Goal: Task Accomplishment & Management: Manage account settings

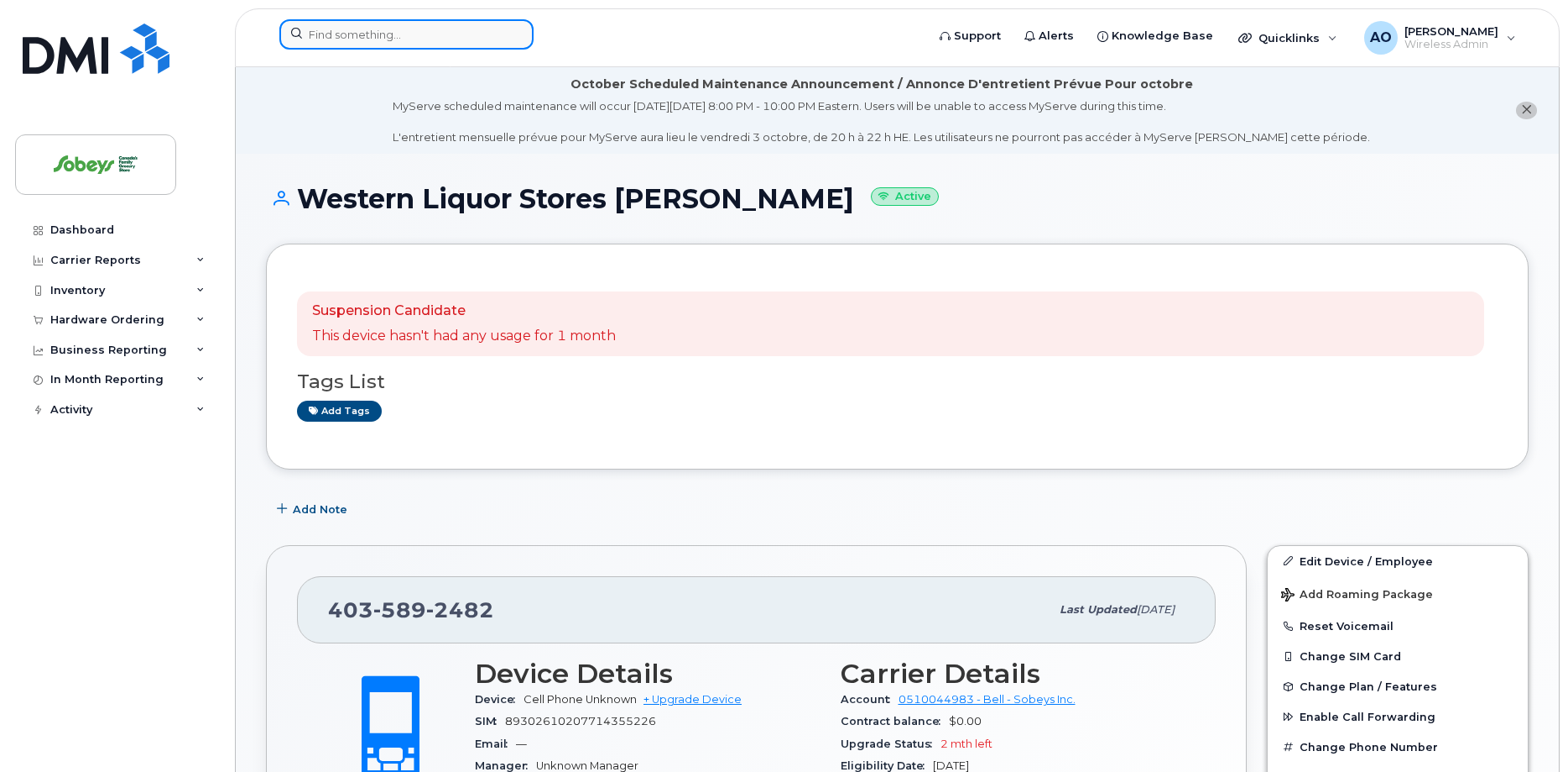
click at [421, 37] on input at bounding box center [406, 35] width 254 height 30
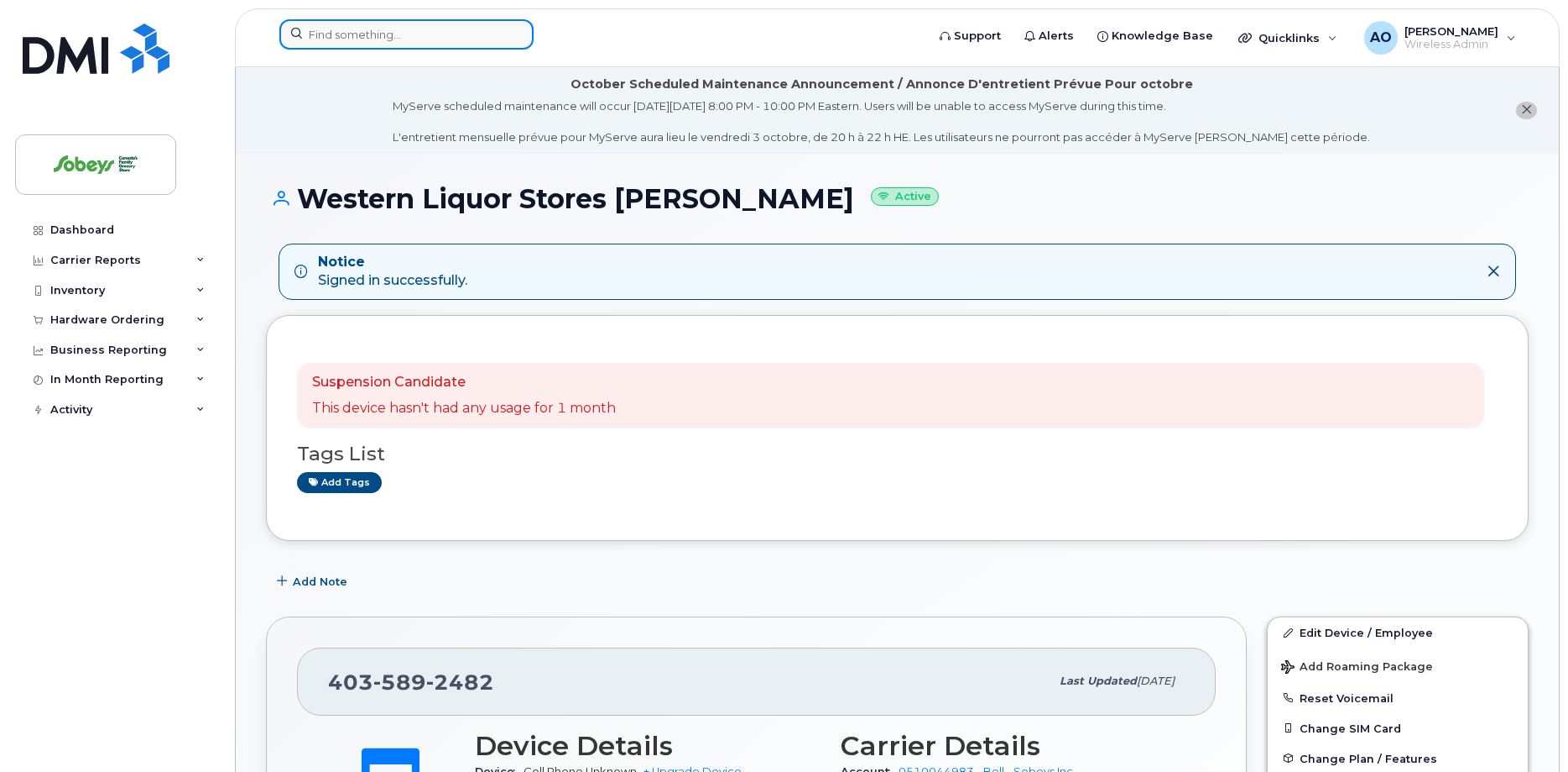
click at [375, 31] on input at bounding box center [406, 35] width 254 height 30
paste input "[PHONE_NUMBER]"
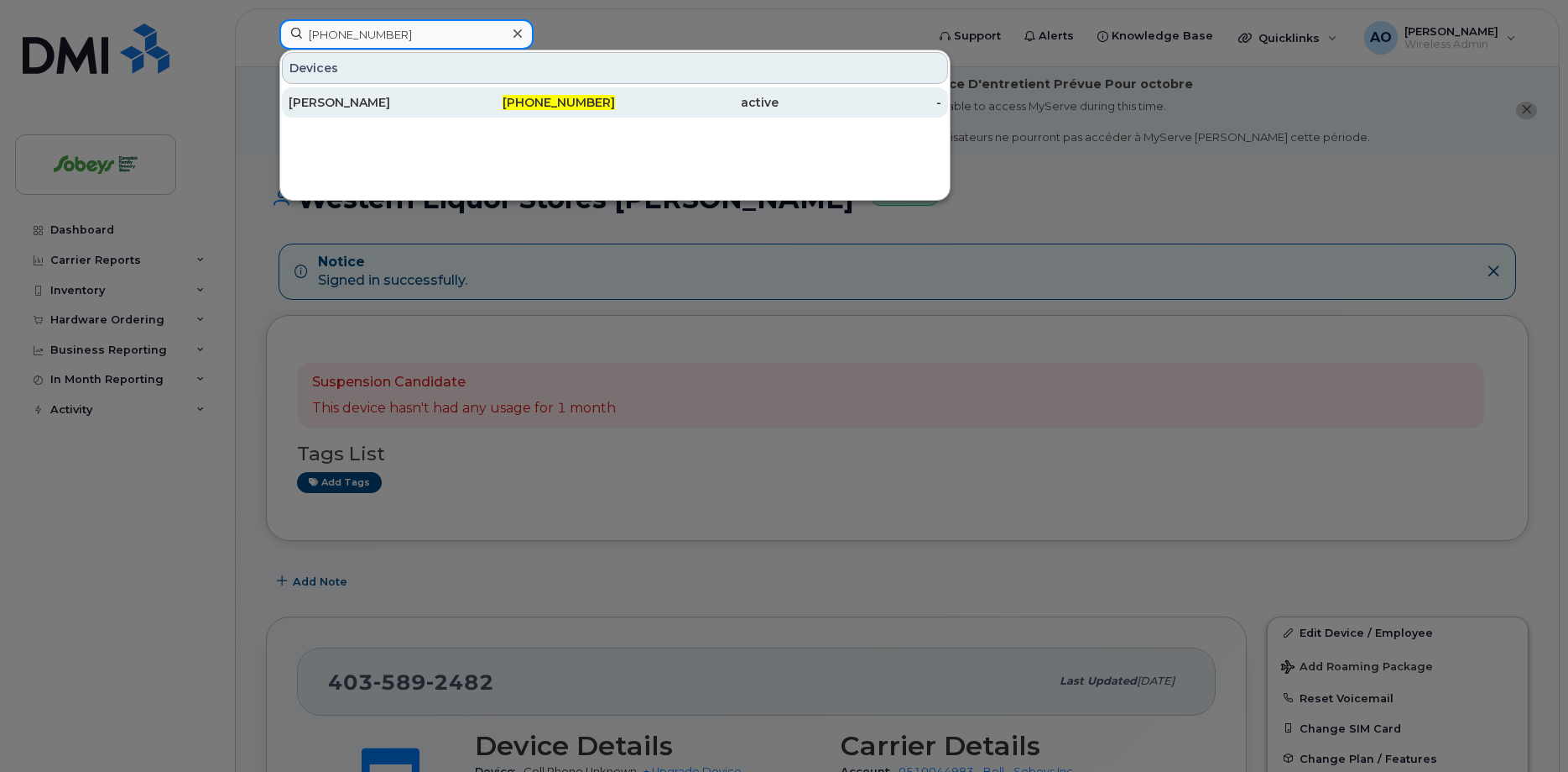
type input "[PHONE_NUMBER]"
click at [362, 96] on div "[PERSON_NAME]" at bounding box center [370, 102] width 163 height 17
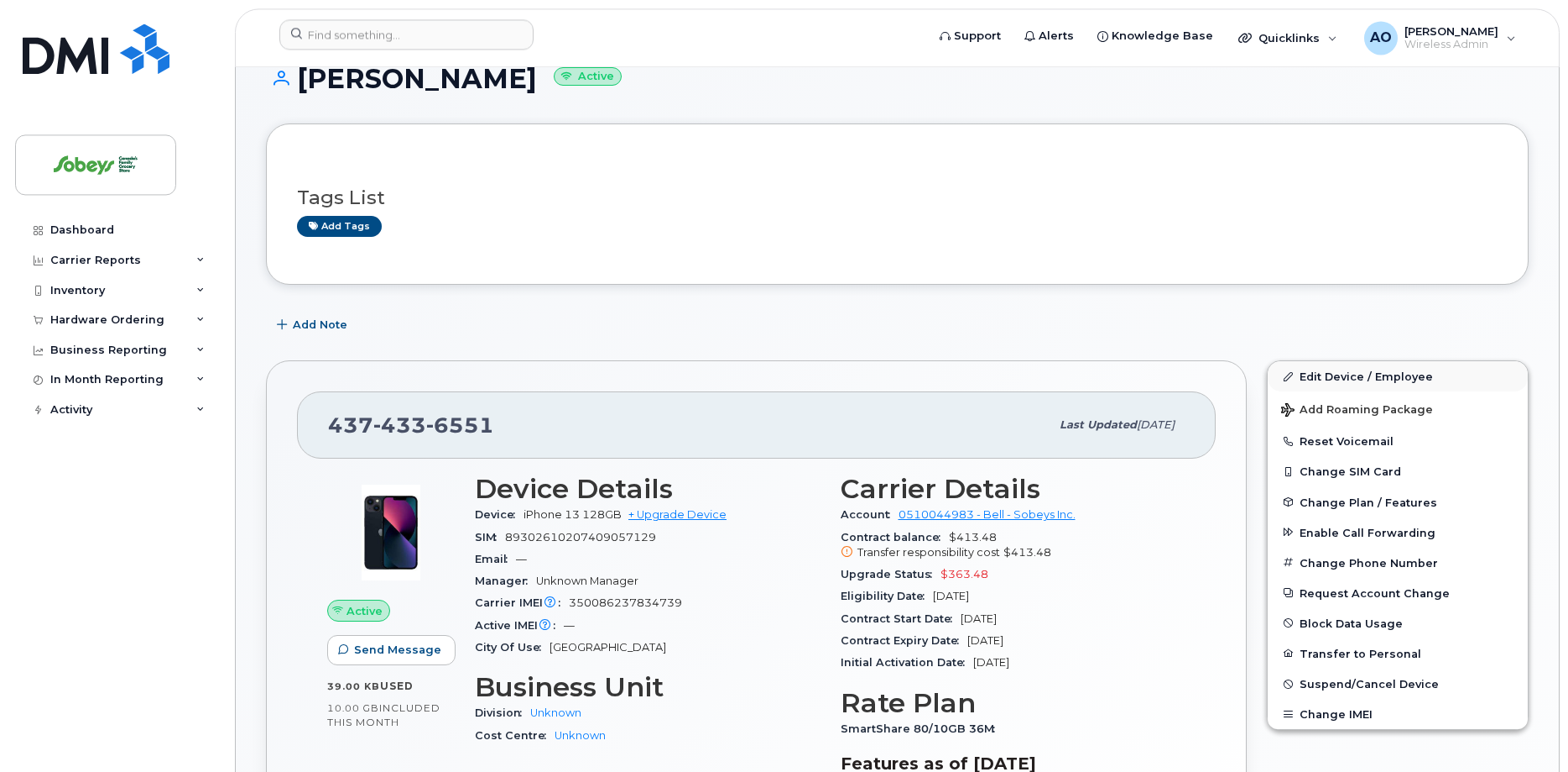
scroll to position [257, 0]
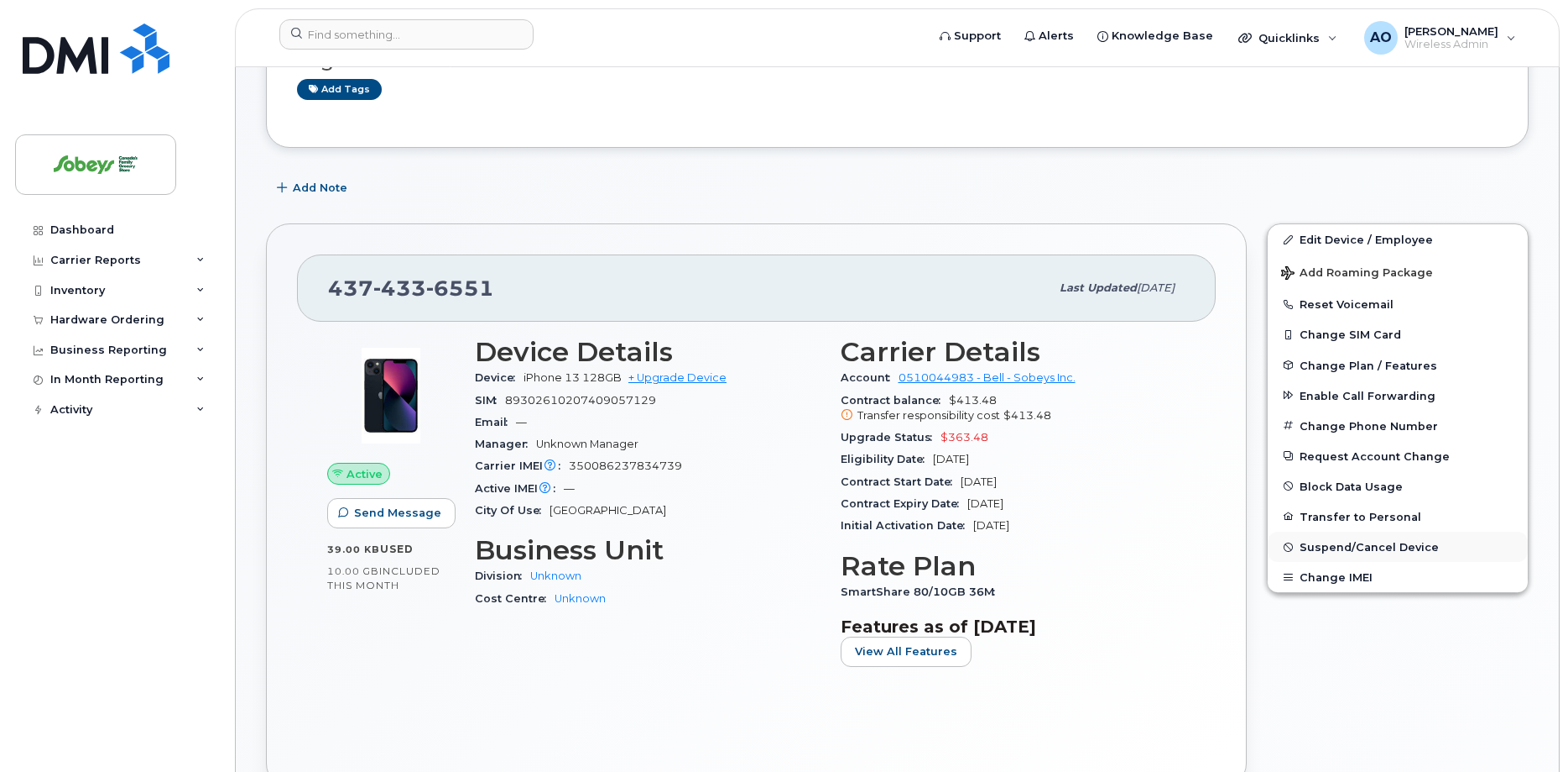
click at [1371, 545] on span "Suspend/Cancel Device" at bounding box center [1369, 547] width 139 height 12
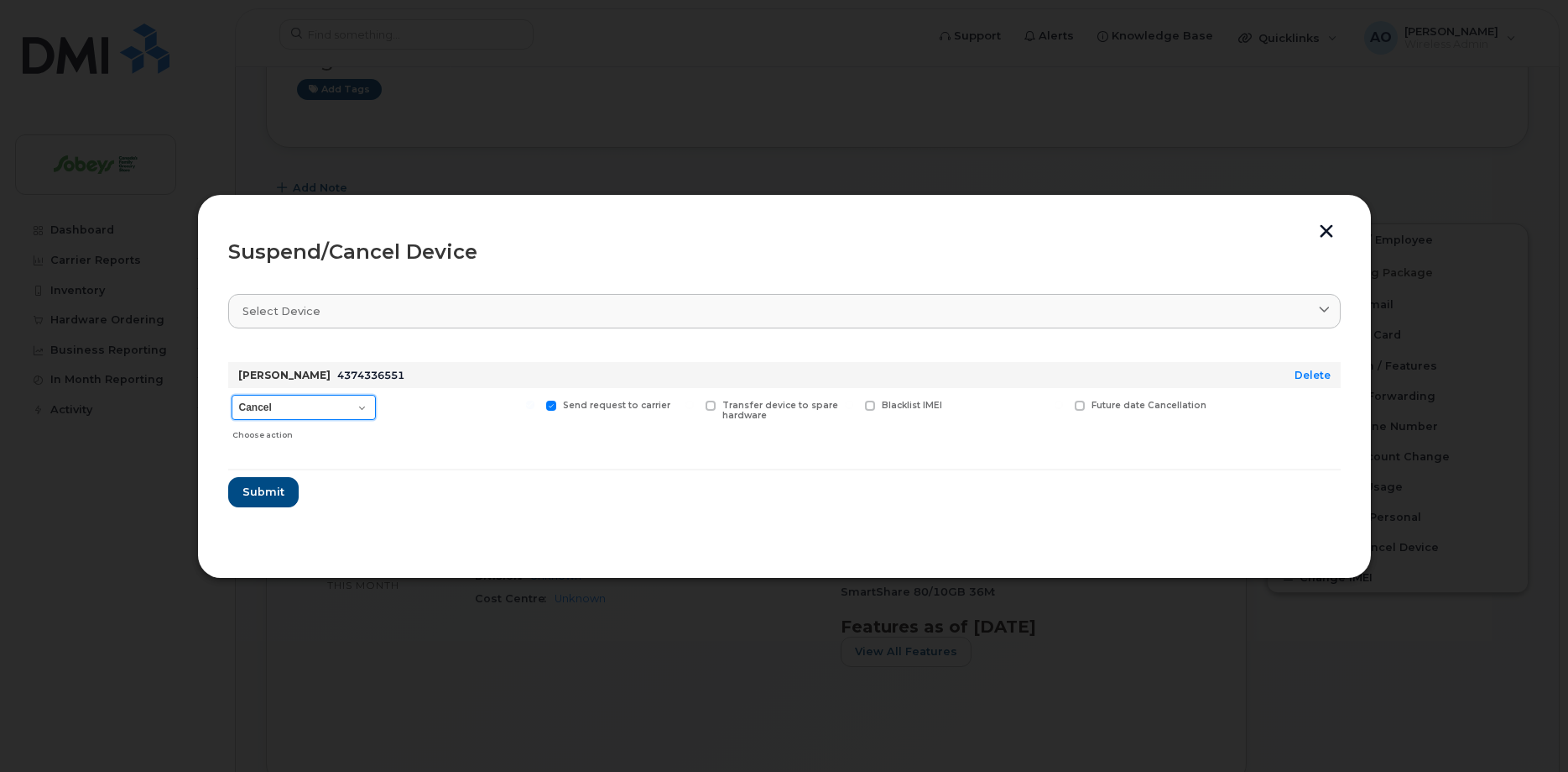
click at [232, 394] on select "Cancel Suspend - Extend Suspension Suspend - Reduced Rate Suspend - Full Rate S…" at bounding box center [304, 407] width 144 height 25
select select "[object Object]"
click option "Suspend - Reduced Rate" at bounding box center [0, 0] width 0 height 0
click at [276, 486] on span "Submit" at bounding box center [262, 492] width 42 height 16
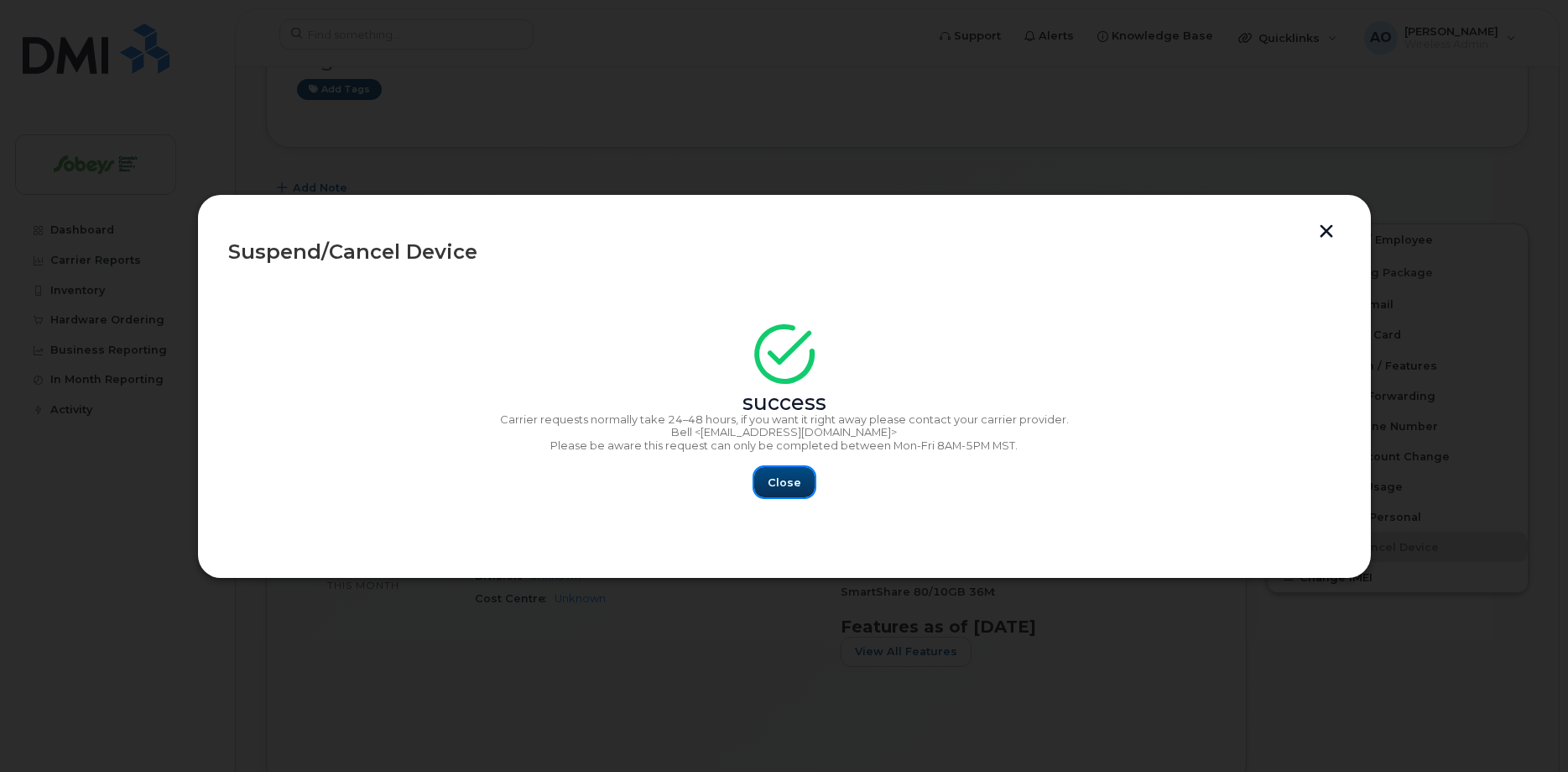
click at [797, 474] on button "Close" at bounding box center [785, 482] width 61 height 30
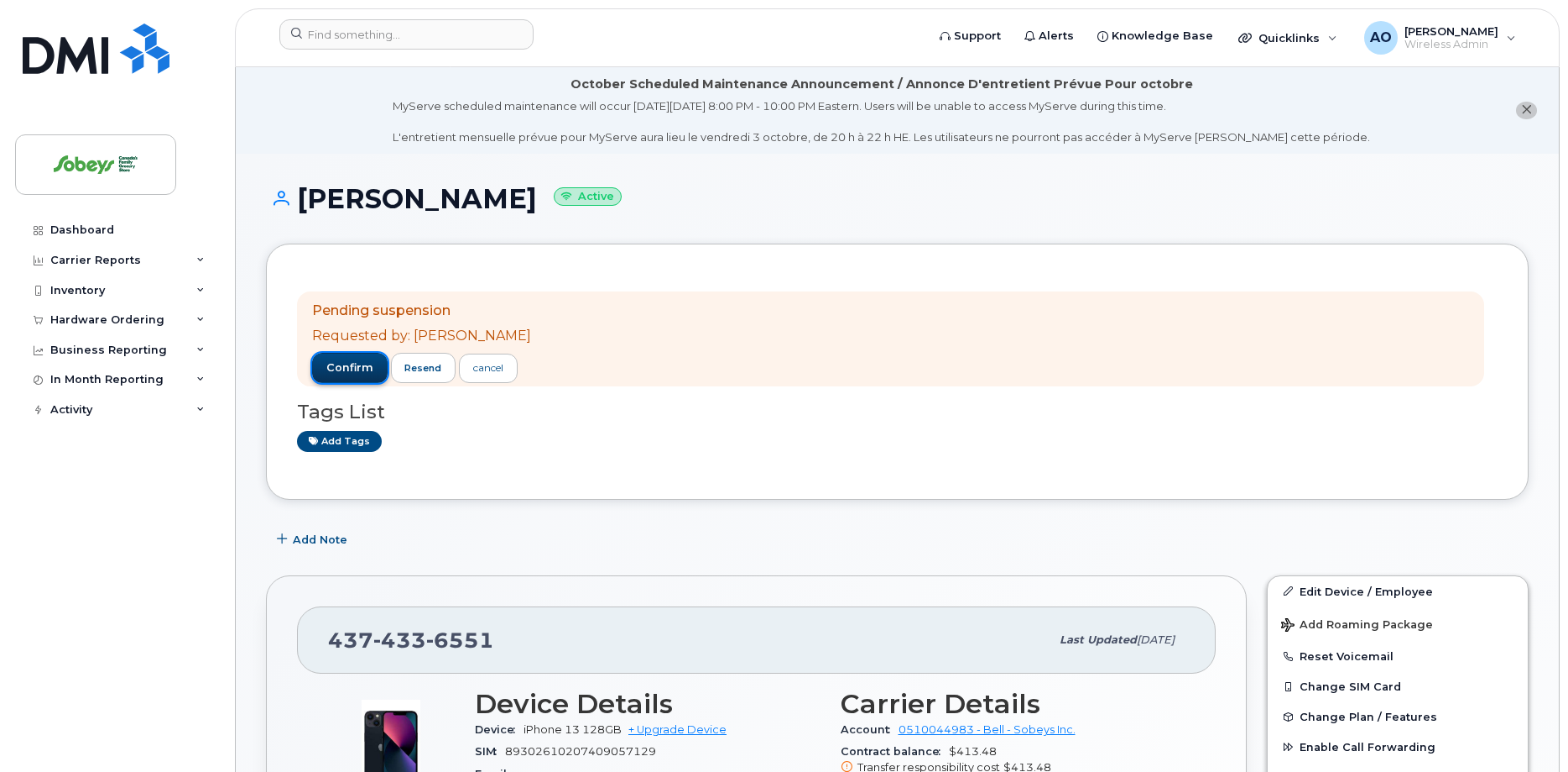
click at [365, 368] on span "confirm" at bounding box center [350, 368] width 47 height 15
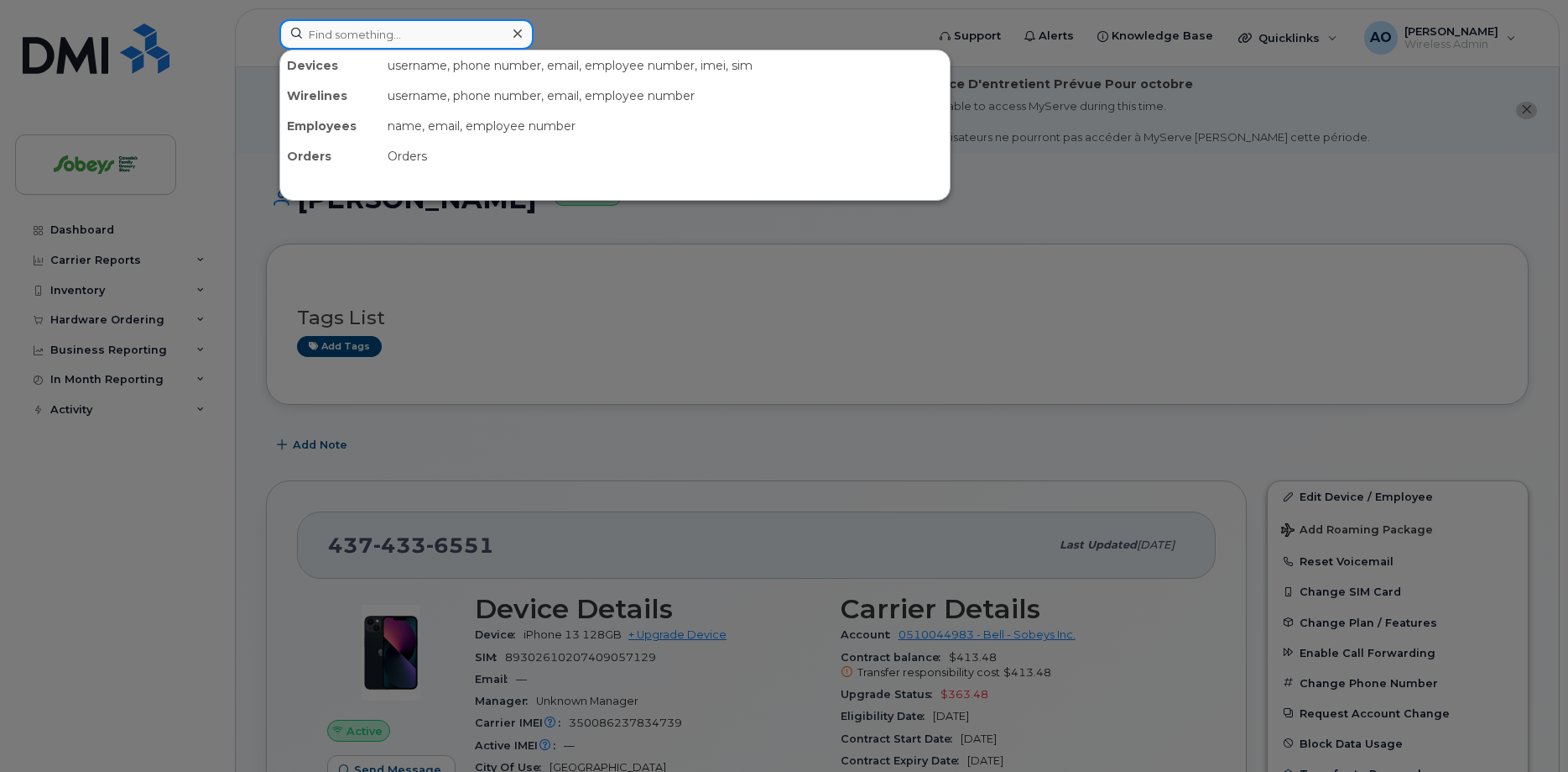
click at [347, 40] on input at bounding box center [406, 35] width 254 height 30
paste input "Pinto"
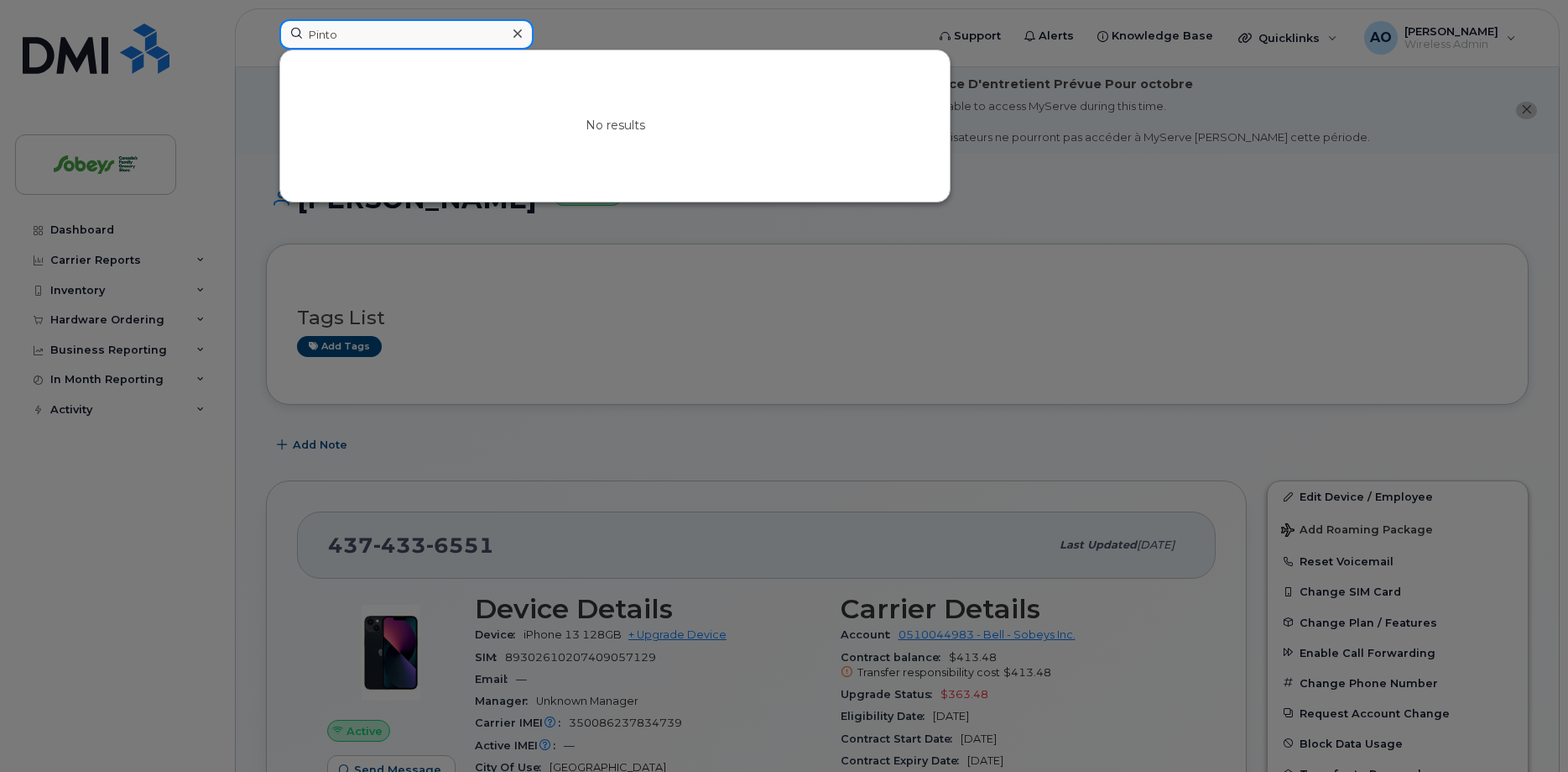
click at [317, 39] on input "Pinto" at bounding box center [406, 35] width 254 height 30
paste input "Unruh"
drag, startPoint x: 489, startPoint y: 38, endPoint x: 429, endPoint y: 38, distance: 60.0
click at [488, 38] on input "Unruh" at bounding box center [406, 35] width 254 height 30
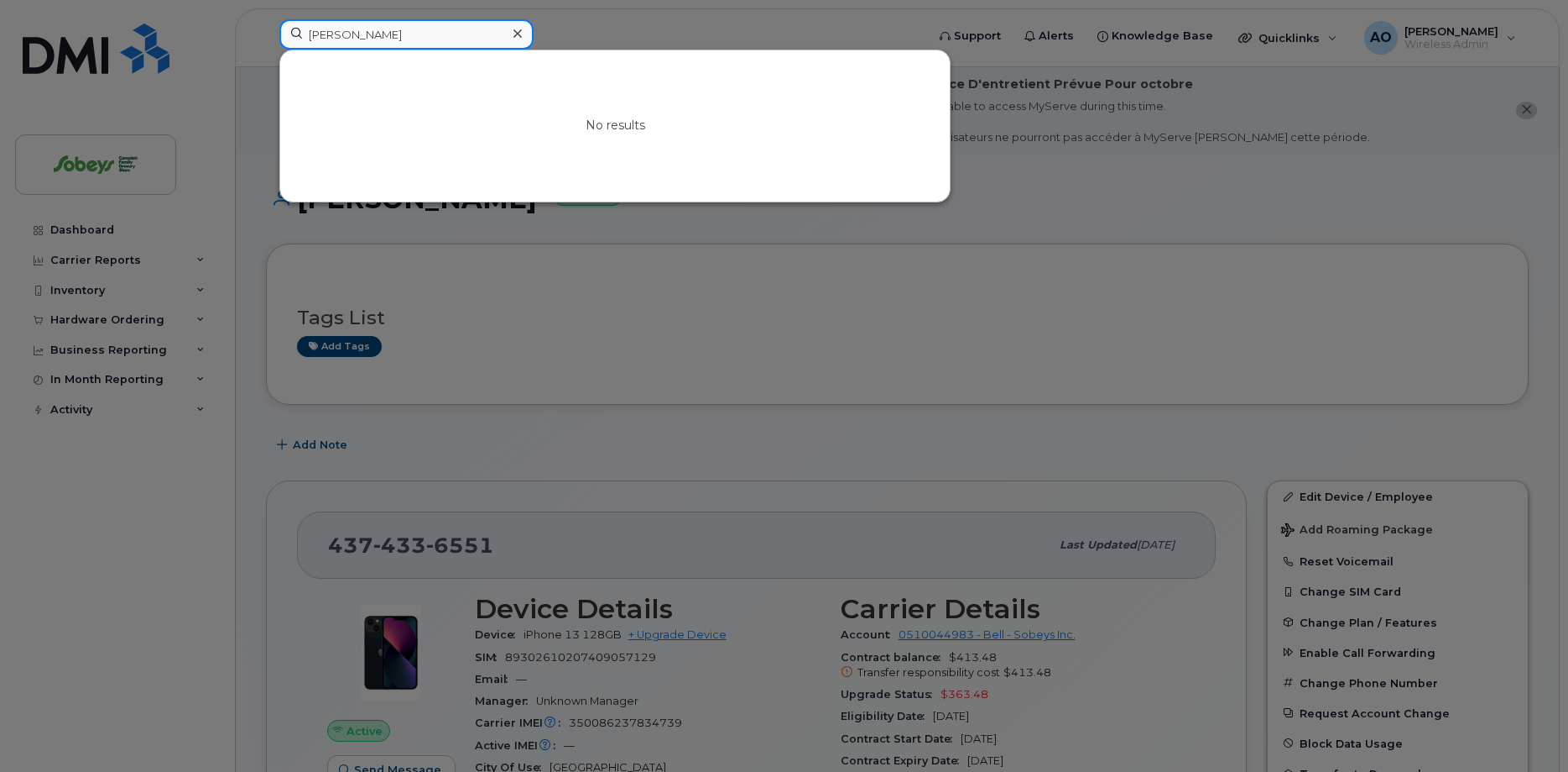
drag, startPoint x: 425, startPoint y: 38, endPoint x: 180, endPoint y: 38, distance: 245.0
click at [279, 38] on input "Unruh" at bounding box center [406, 35] width 254 height 30
paste input "Scott Unruh"
drag, startPoint x: 361, startPoint y: 38, endPoint x: 405, endPoint y: 40, distance: 44.0
click at [361, 39] on input "Scott Unruh" at bounding box center [406, 35] width 254 height 30
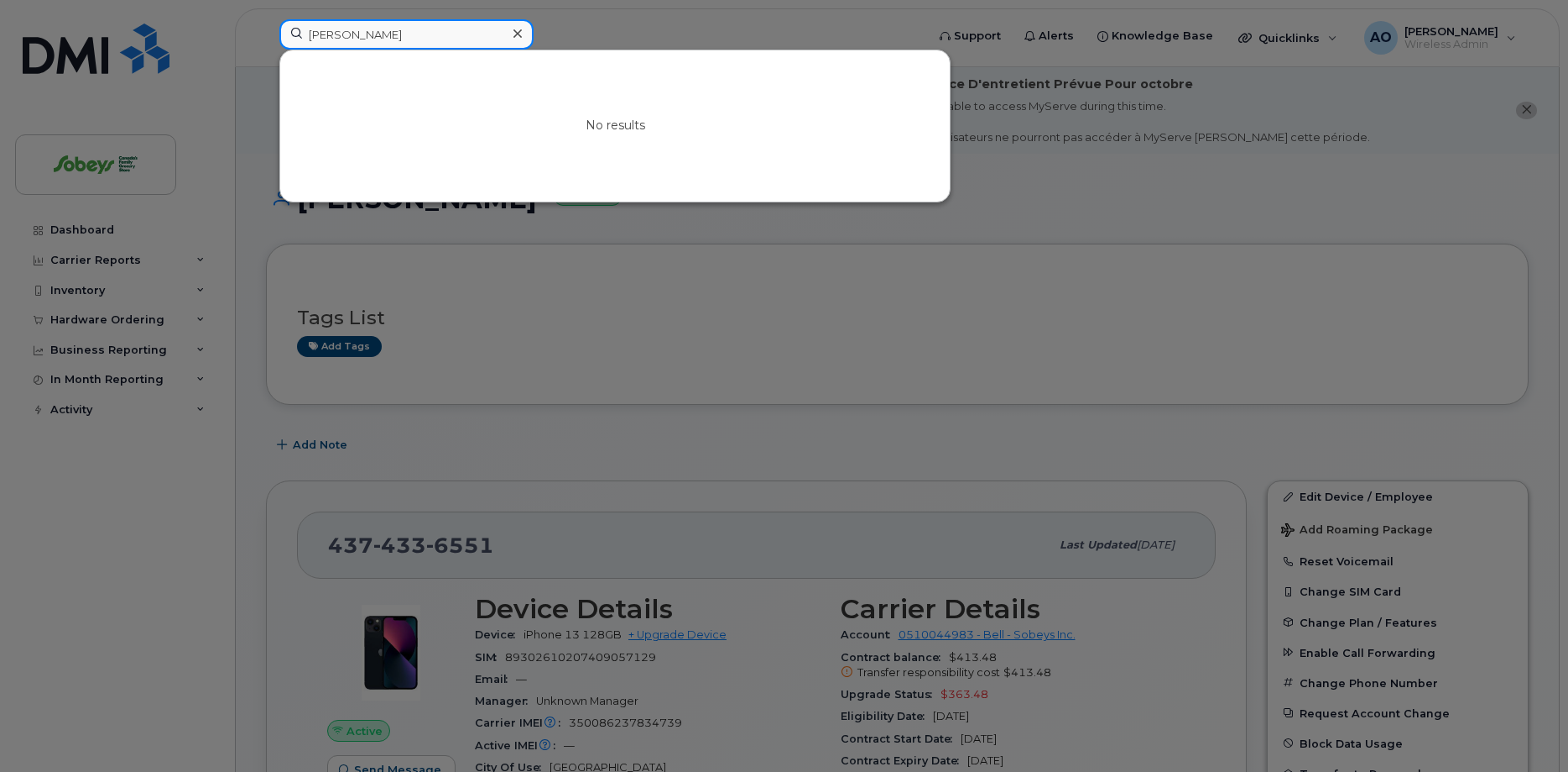
drag, startPoint x: 405, startPoint y: 40, endPoint x: 270, endPoint y: 40, distance: 135.0
click at [279, 40] on input "Scott Unruh" at bounding box center [406, 35] width 254 height 30
paste input "Haojie"
click at [308, 43] on input "Haojie" at bounding box center [406, 35] width 254 height 30
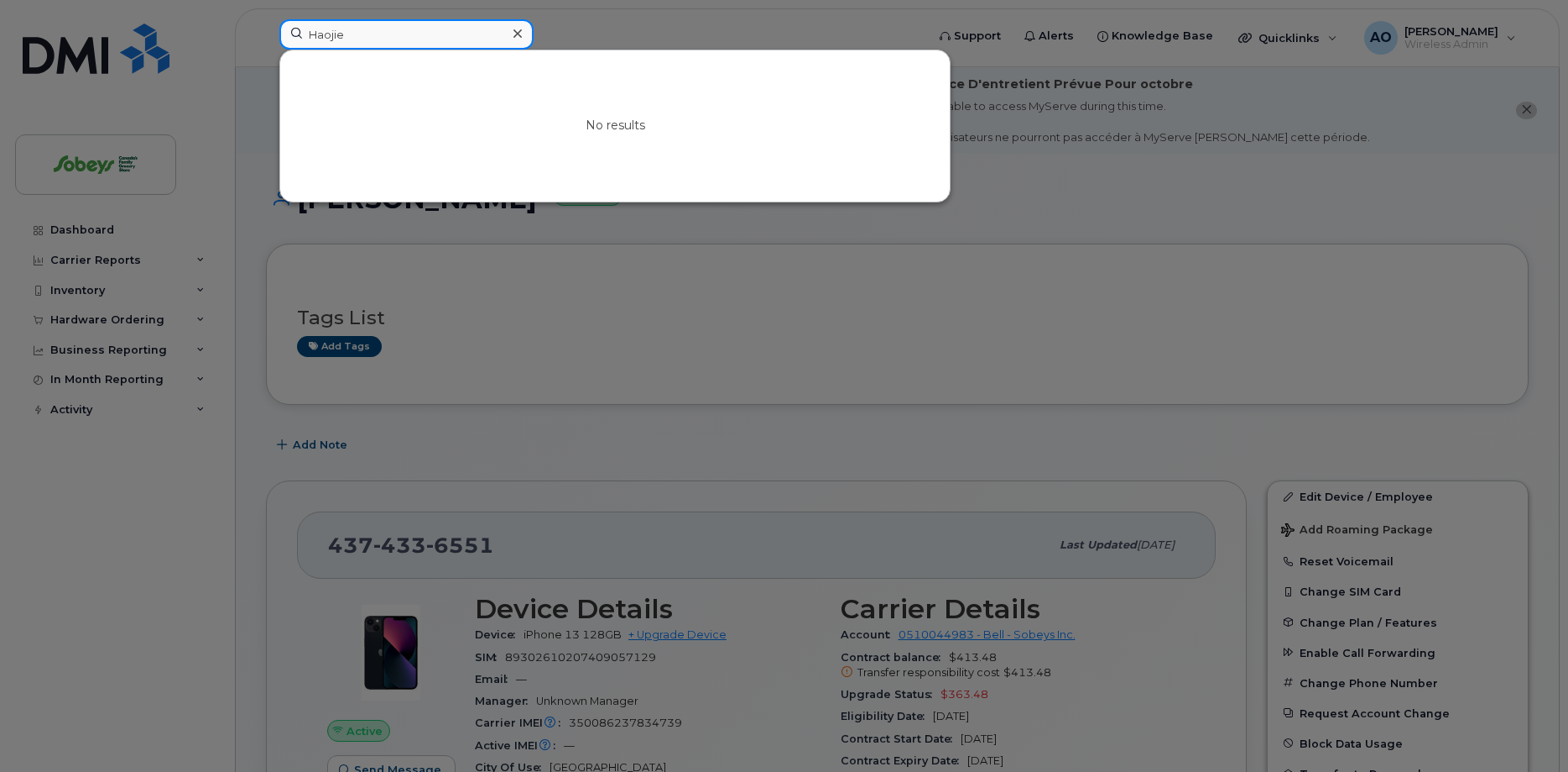
paste input "Maikel"
drag, startPoint x: 400, startPoint y: 36, endPoint x: 281, endPoint y: 36, distance: 119.0
click at [281, 36] on input "Maikel Haojie" at bounding box center [406, 35] width 254 height 30
paste input
click at [356, 30] on input "Maikel" at bounding box center [406, 35] width 254 height 30
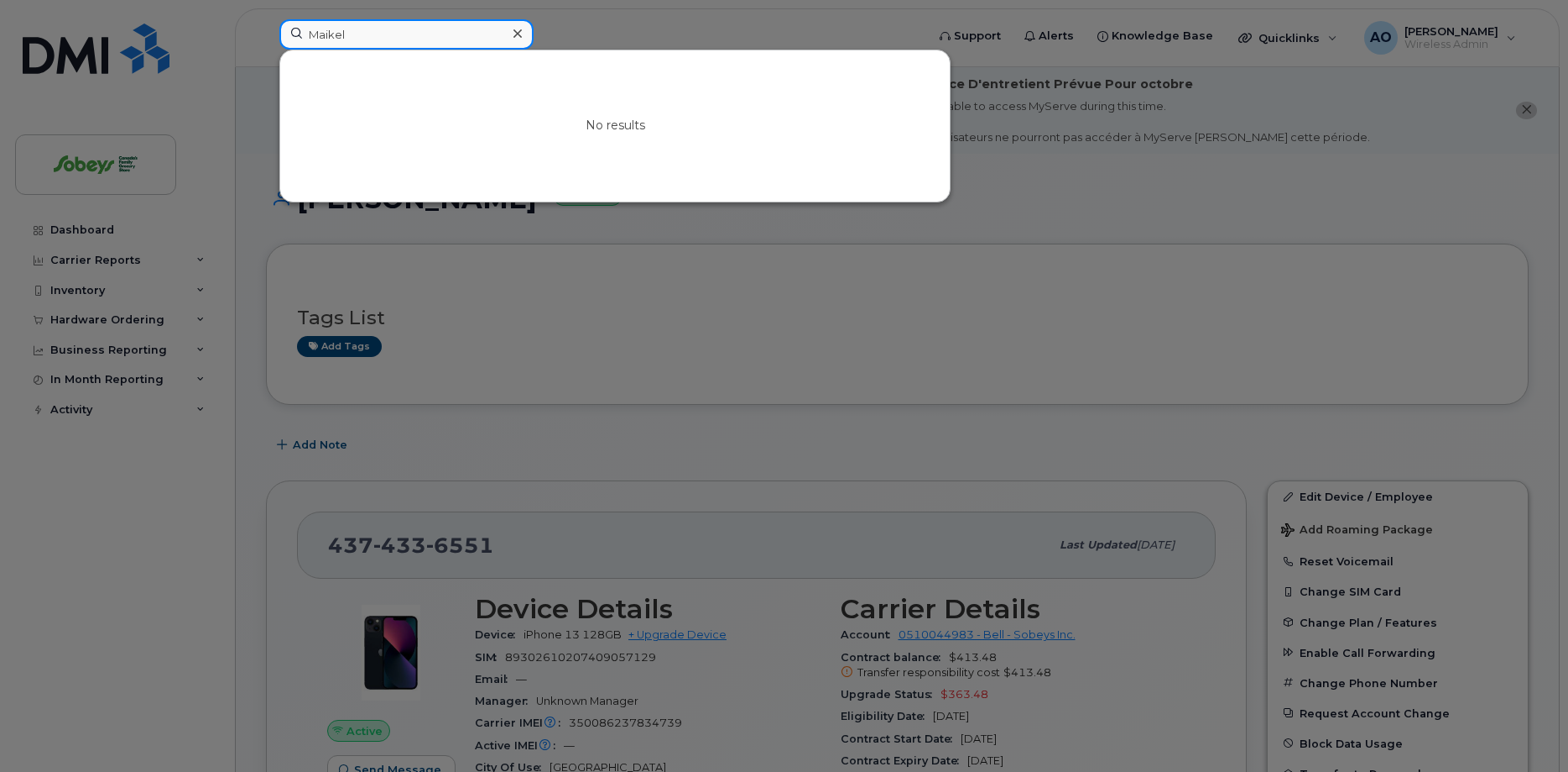
click at [333, 37] on input "Maikel" at bounding box center [406, 35] width 254 height 30
paste input "Tolulope"
click at [358, 35] on input "Tolulope" at bounding box center [406, 35] width 254 height 30
click at [341, 33] on input "Tolulope" at bounding box center [406, 35] width 254 height 30
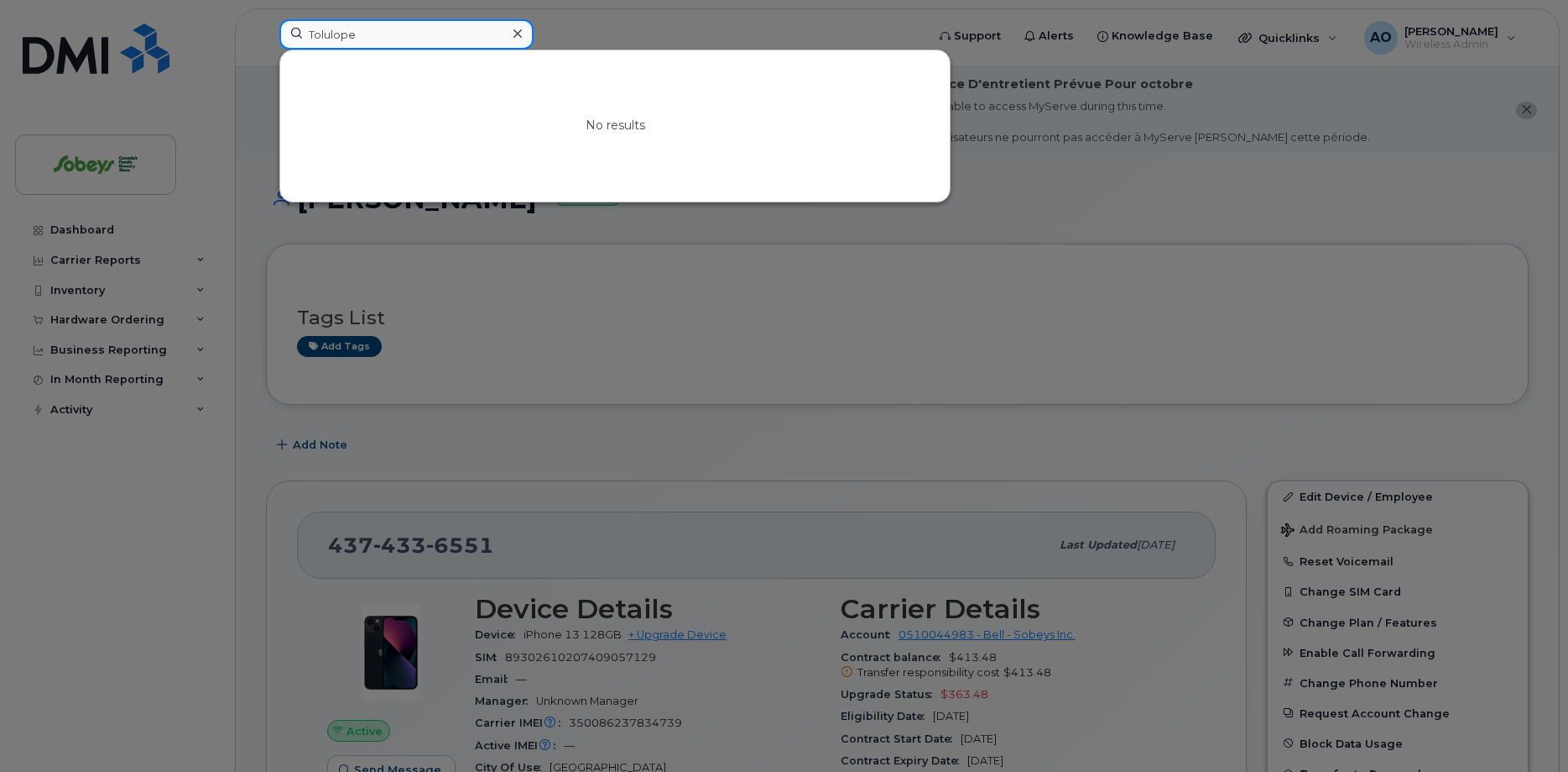
click at [341, 33] on input "Tolulope" at bounding box center [406, 35] width 254 height 30
paste input "Luchka"
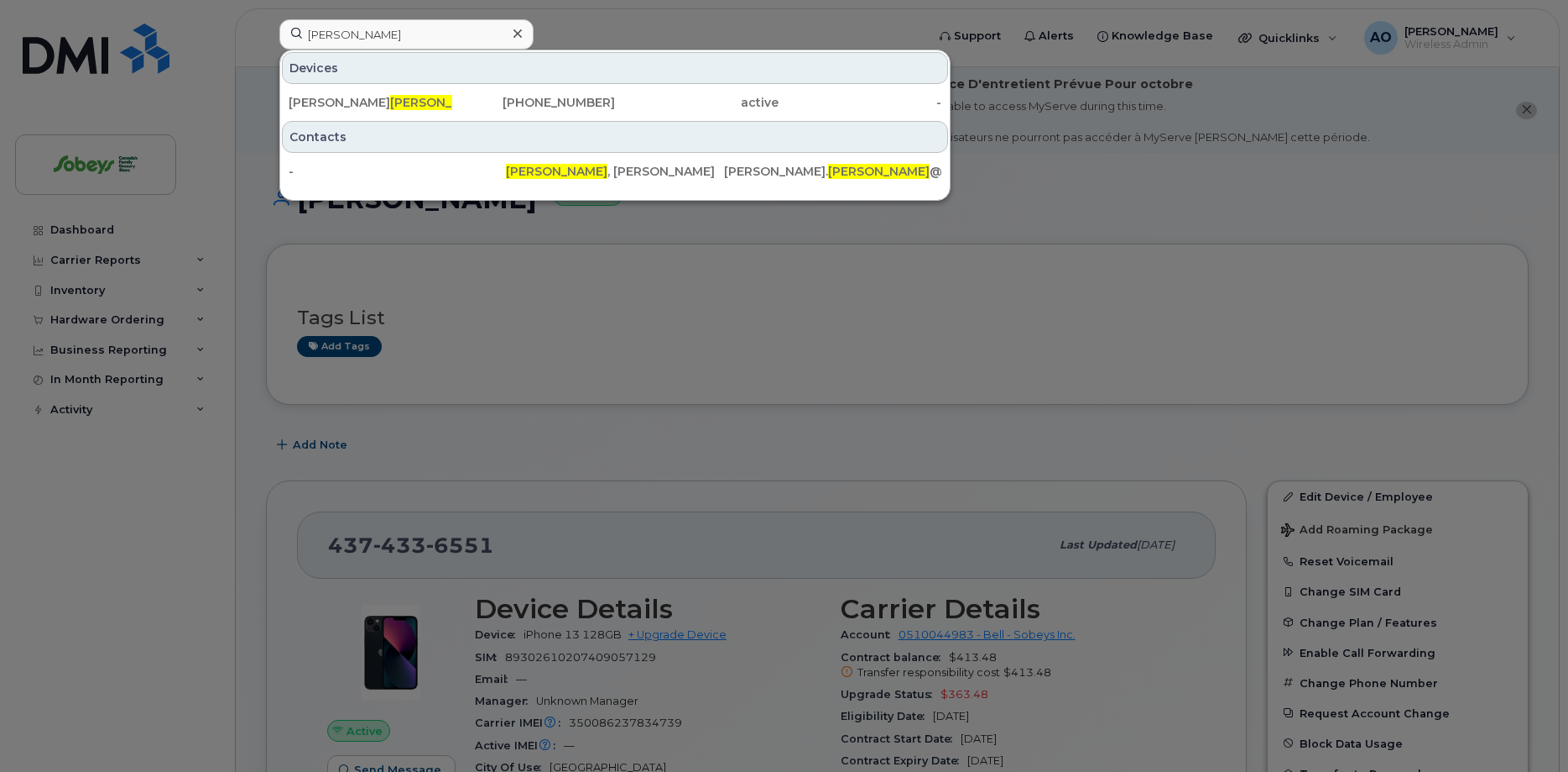
click at [461, 51] on div "Devices Antonio Orgera 514-258-1838 active -" at bounding box center [615, 84] width 670 height 69
drag, startPoint x: 466, startPoint y: 35, endPoint x: 260, endPoint y: 39, distance: 206.0
click at [279, 39] on input "orgera" at bounding box center [406, 35] width 254 height 30
paste input "Fechtali"
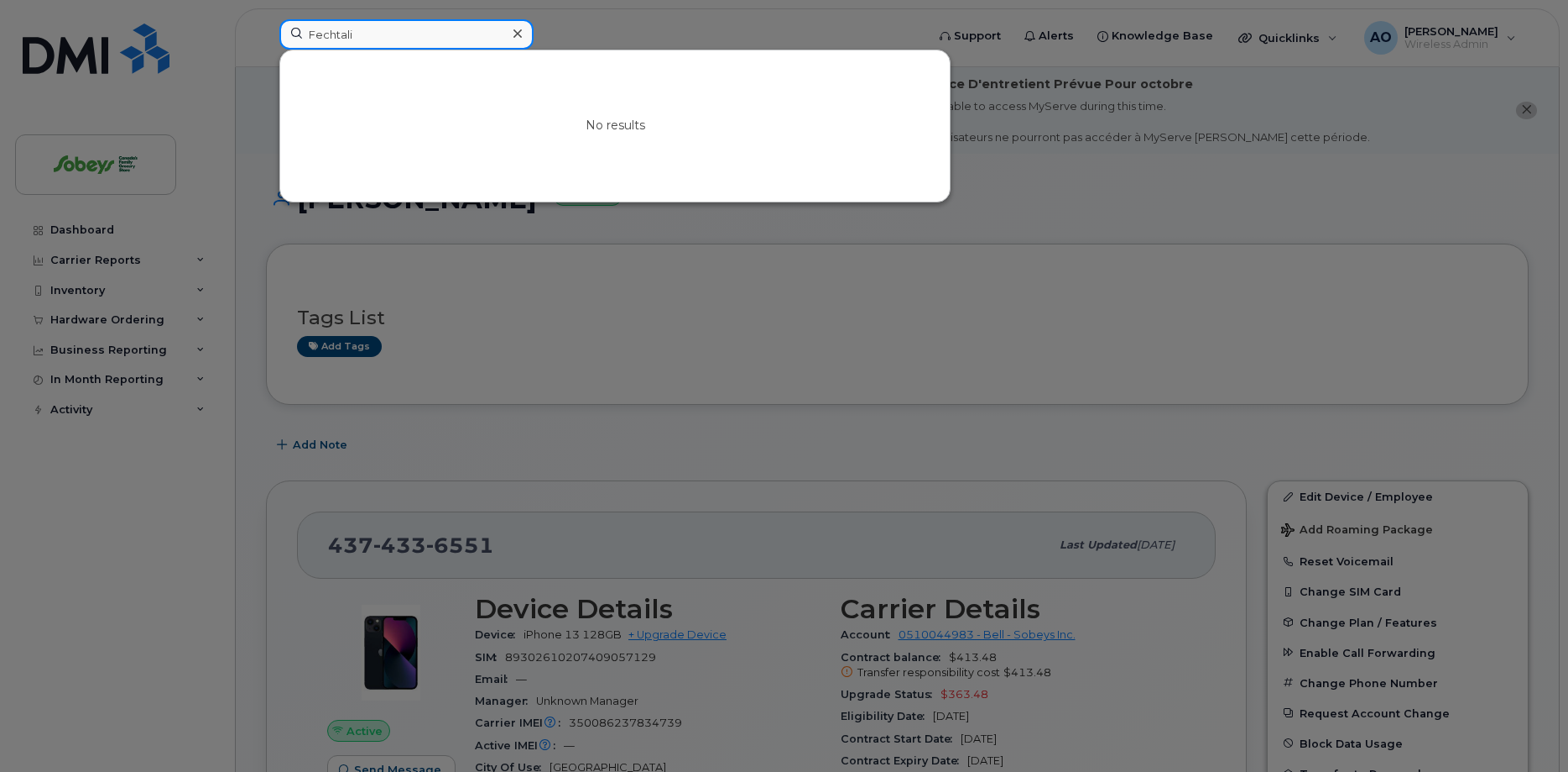
click at [430, 38] on input "Fechtali" at bounding box center [406, 35] width 254 height 30
drag, startPoint x: 405, startPoint y: 35, endPoint x: 261, endPoint y: 43, distance: 144.2
click at [283, 40] on input "Fechtali" at bounding box center [406, 35] width 254 height 30
paste input "Rizman"
click at [342, 32] on input "Rizman" at bounding box center [406, 35] width 254 height 30
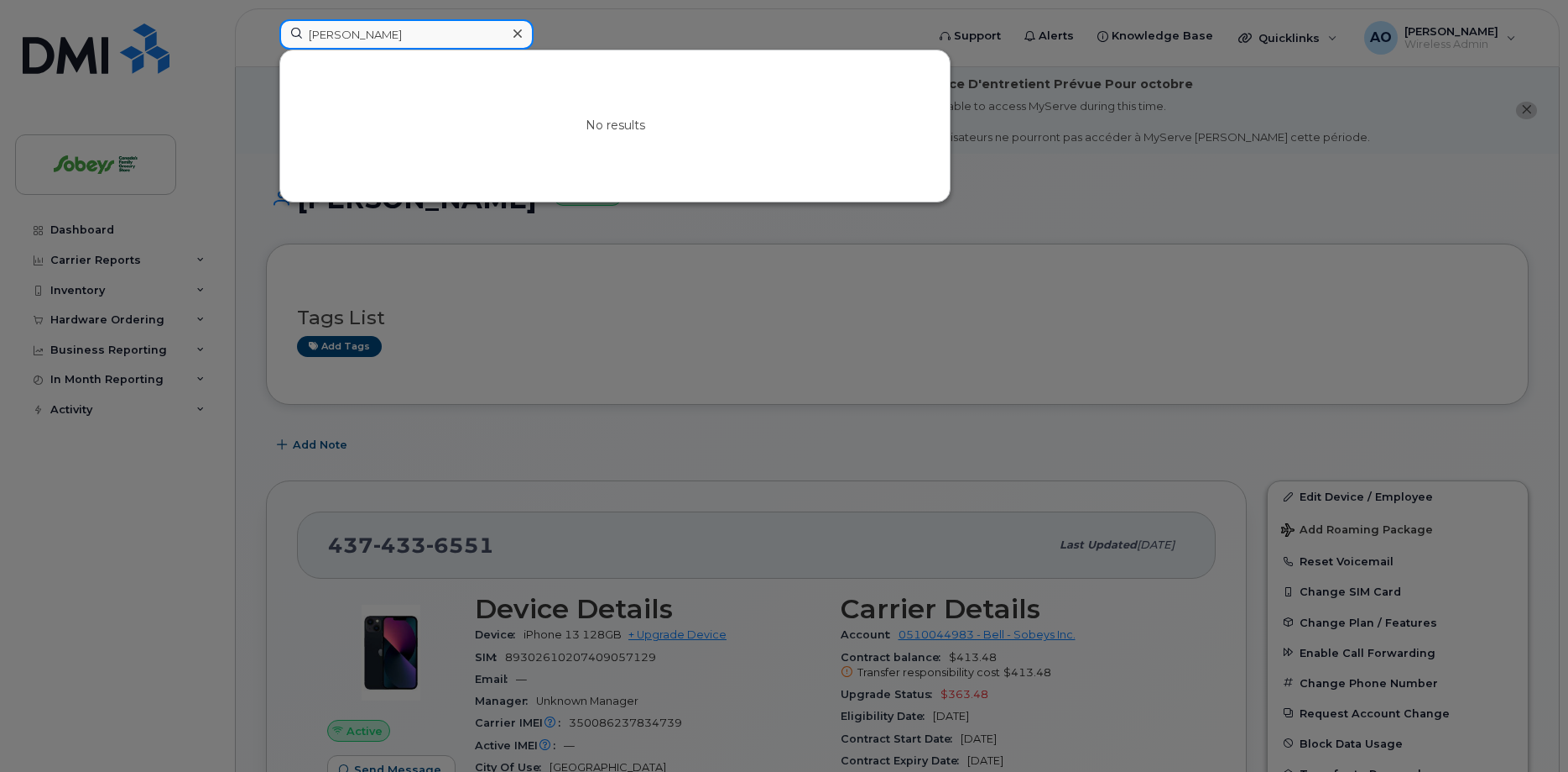
click at [342, 32] on input "Rizman" at bounding box center [406, 35] width 254 height 30
paste input "Diaz"
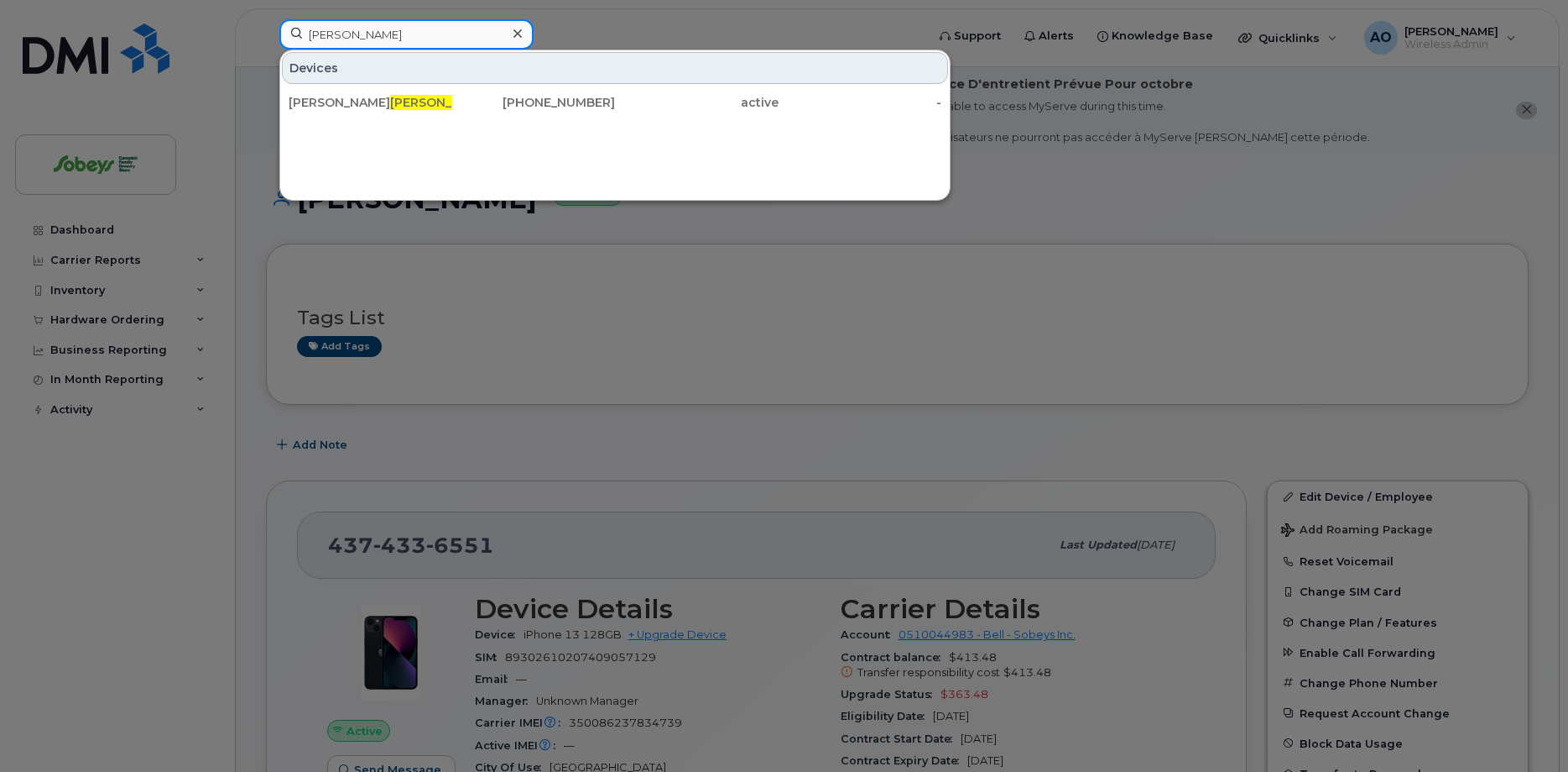
click at [324, 36] on input "Diaz" at bounding box center [406, 35] width 254 height 30
paste input "Souza"
click at [317, 40] on input "Souza" at bounding box center [406, 35] width 254 height 30
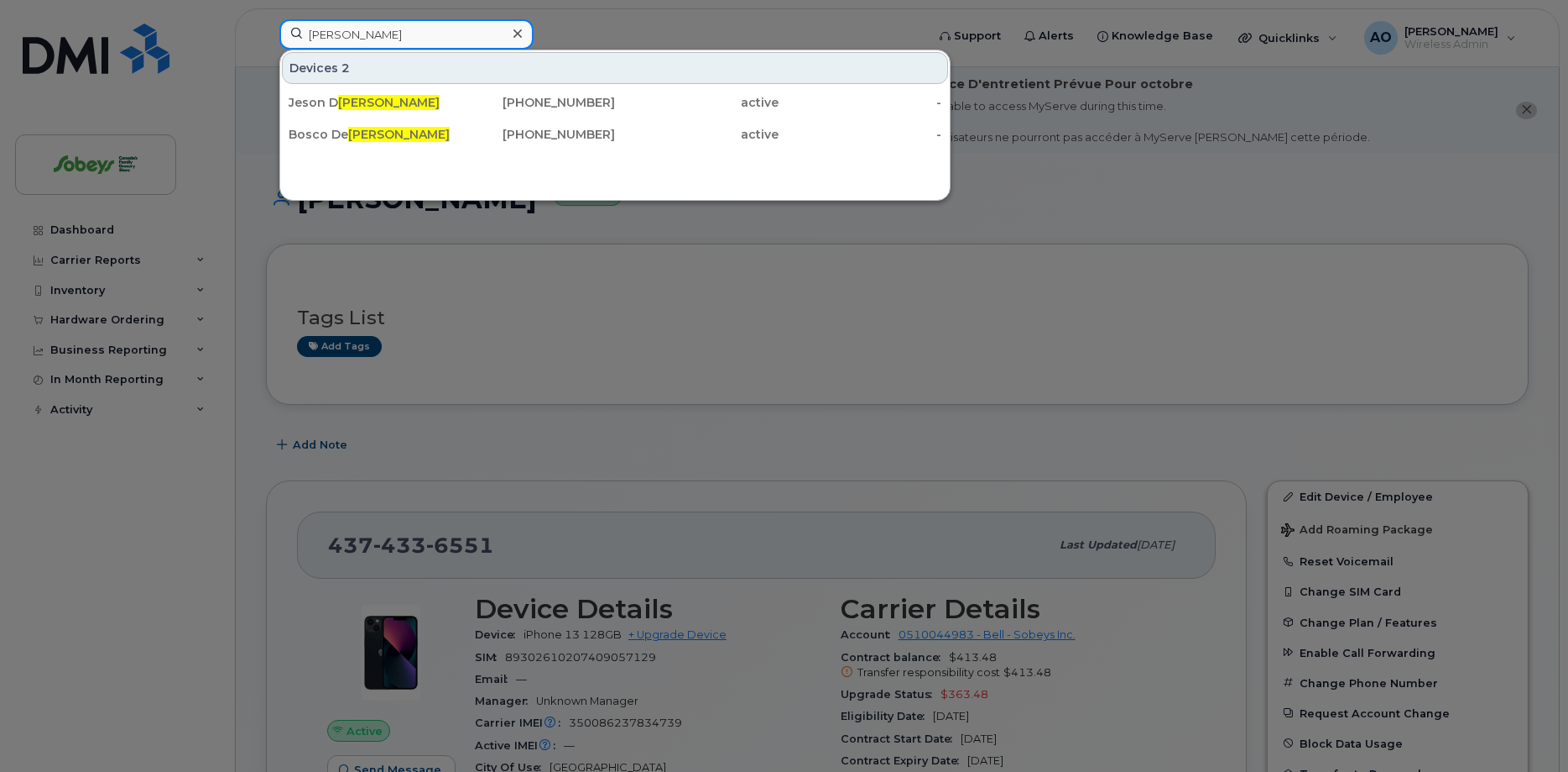
paste input "Kabongo"
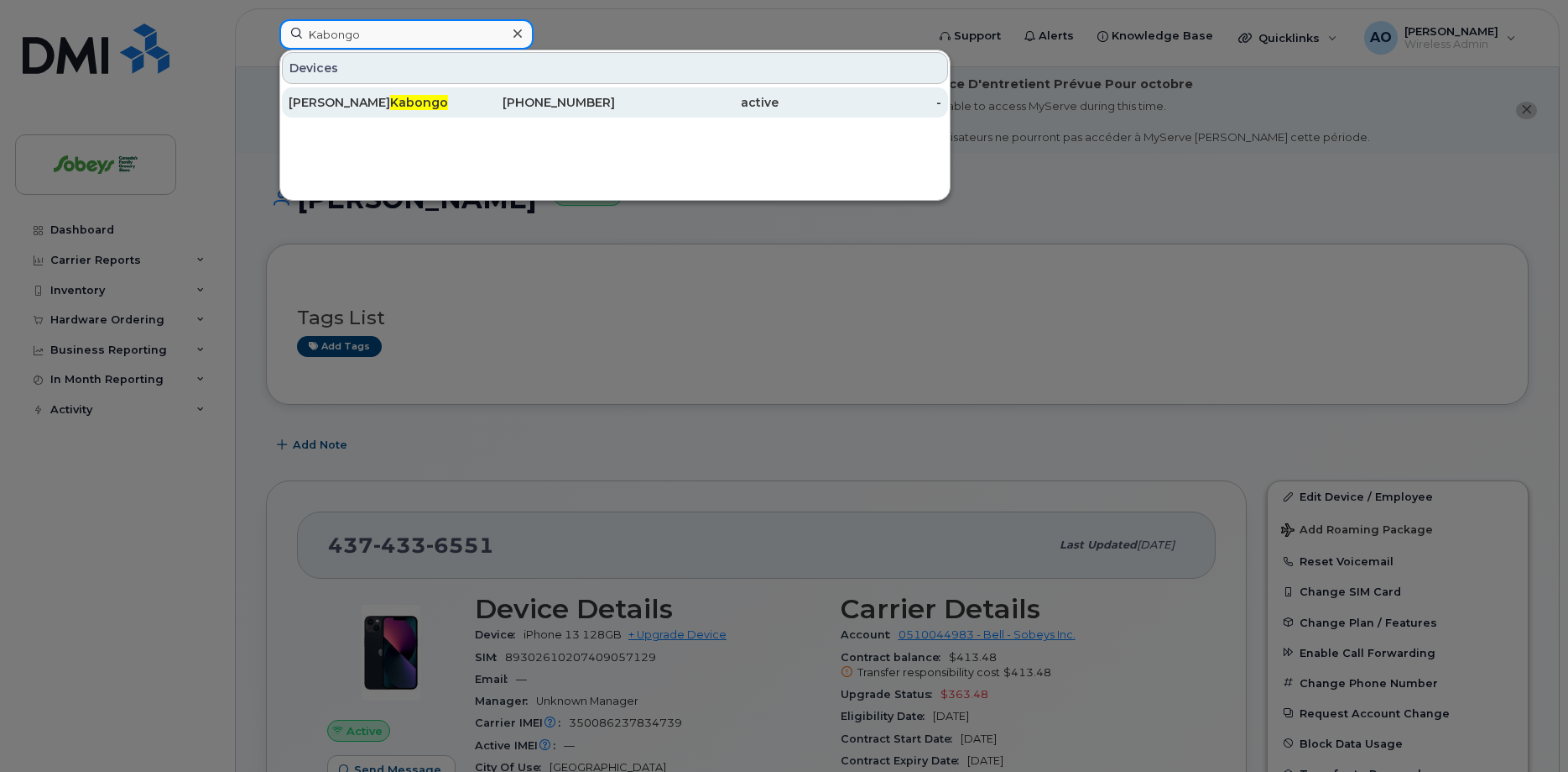
type input "Kabongo"
click at [390, 101] on span "Kabongo" at bounding box center [418, 102] width 58 height 15
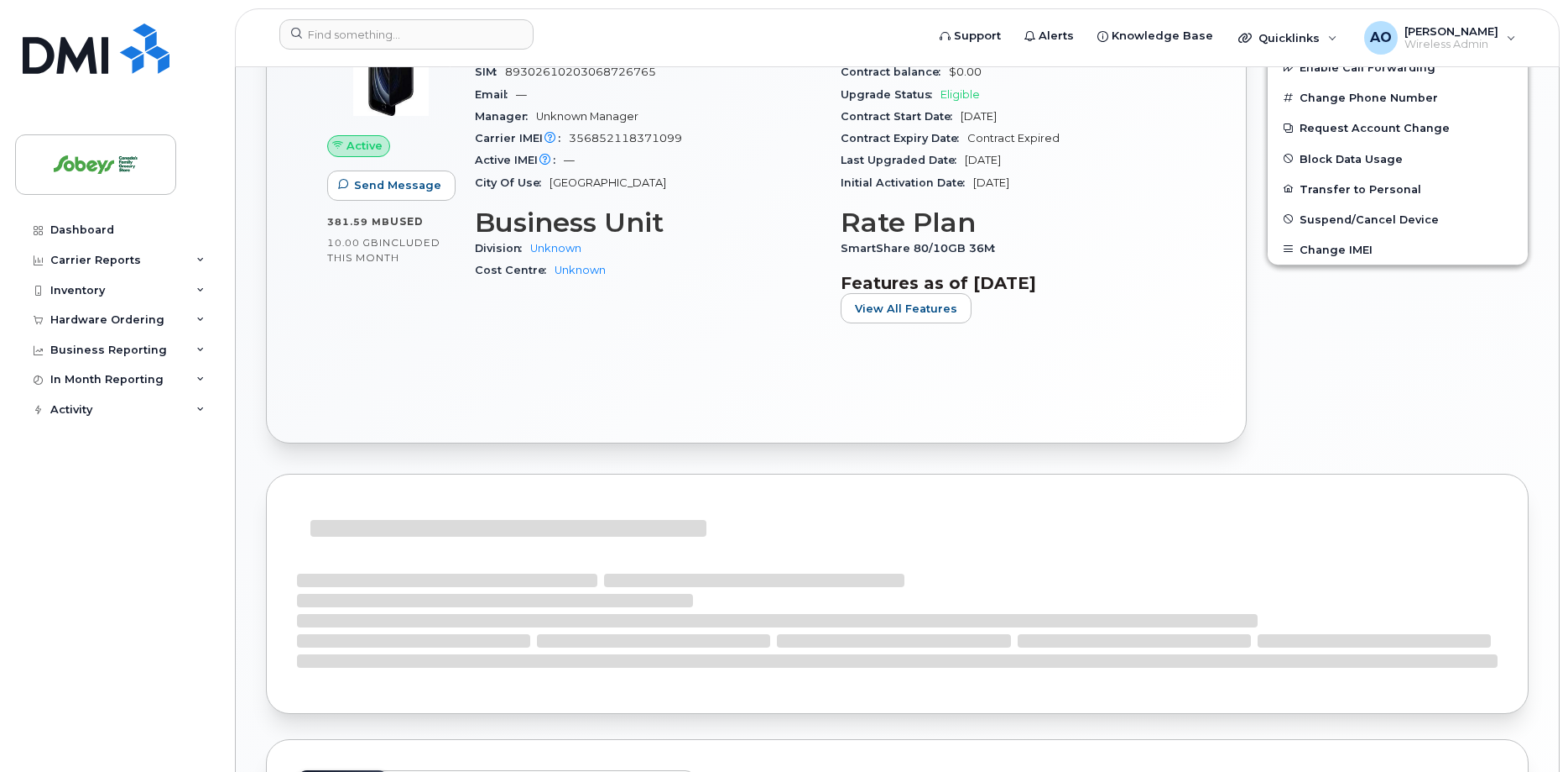
scroll to position [585, 0]
click at [1369, 217] on span "Suspend/Cancel Device" at bounding box center [1369, 220] width 139 height 12
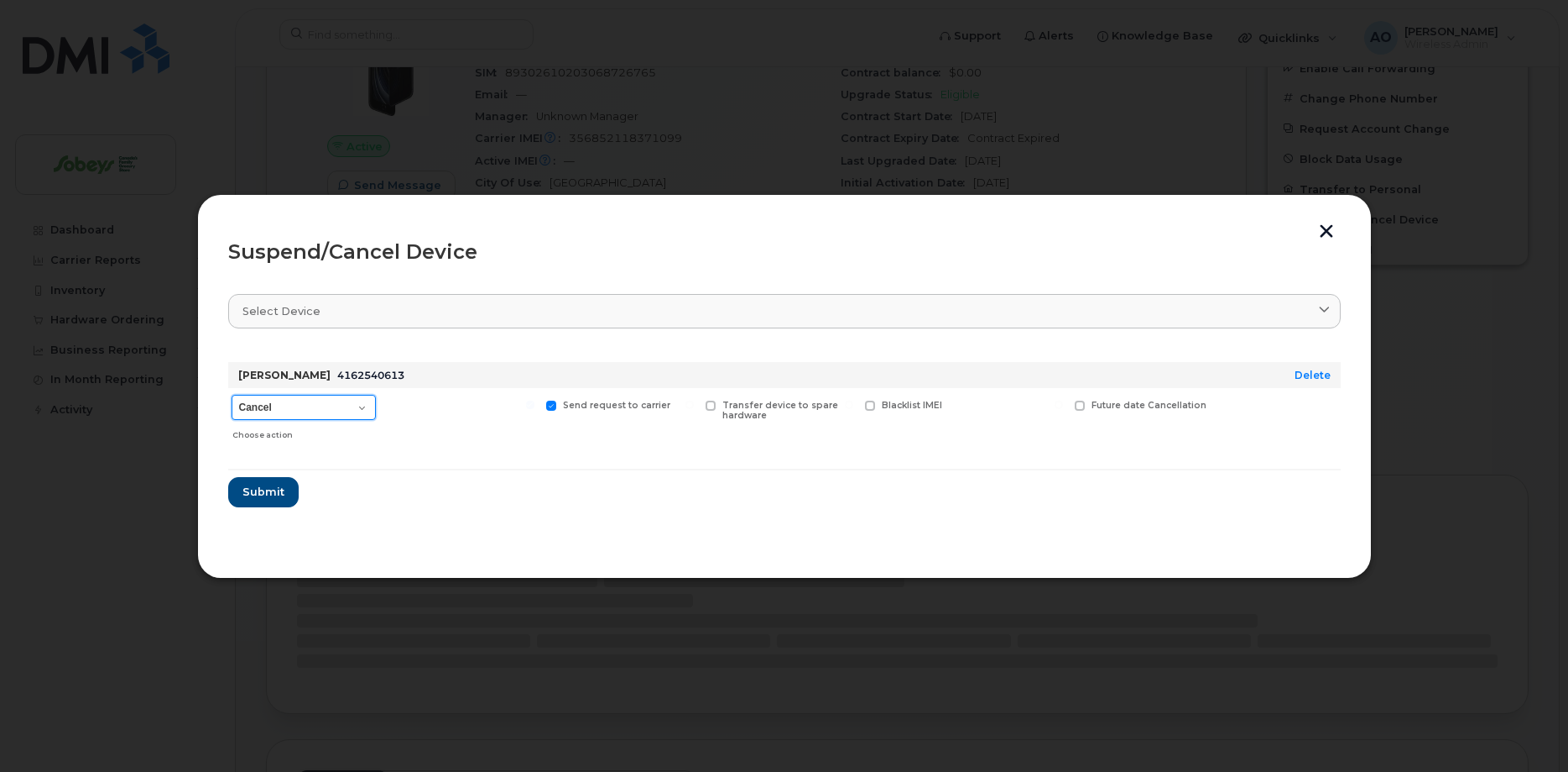
click at [232, 394] on select "Cancel Suspend - Extend Suspension Suspend - Reduced Rate Suspend - Full Rate S…" at bounding box center [304, 407] width 144 height 25
select select "[object Object]"
click option "Suspend - Reduced Rate" at bounding box center [0, 0] width 0 height 0
click at [265, 482] on button "Submit" at bounding box center [262, 492] width 69 height 30
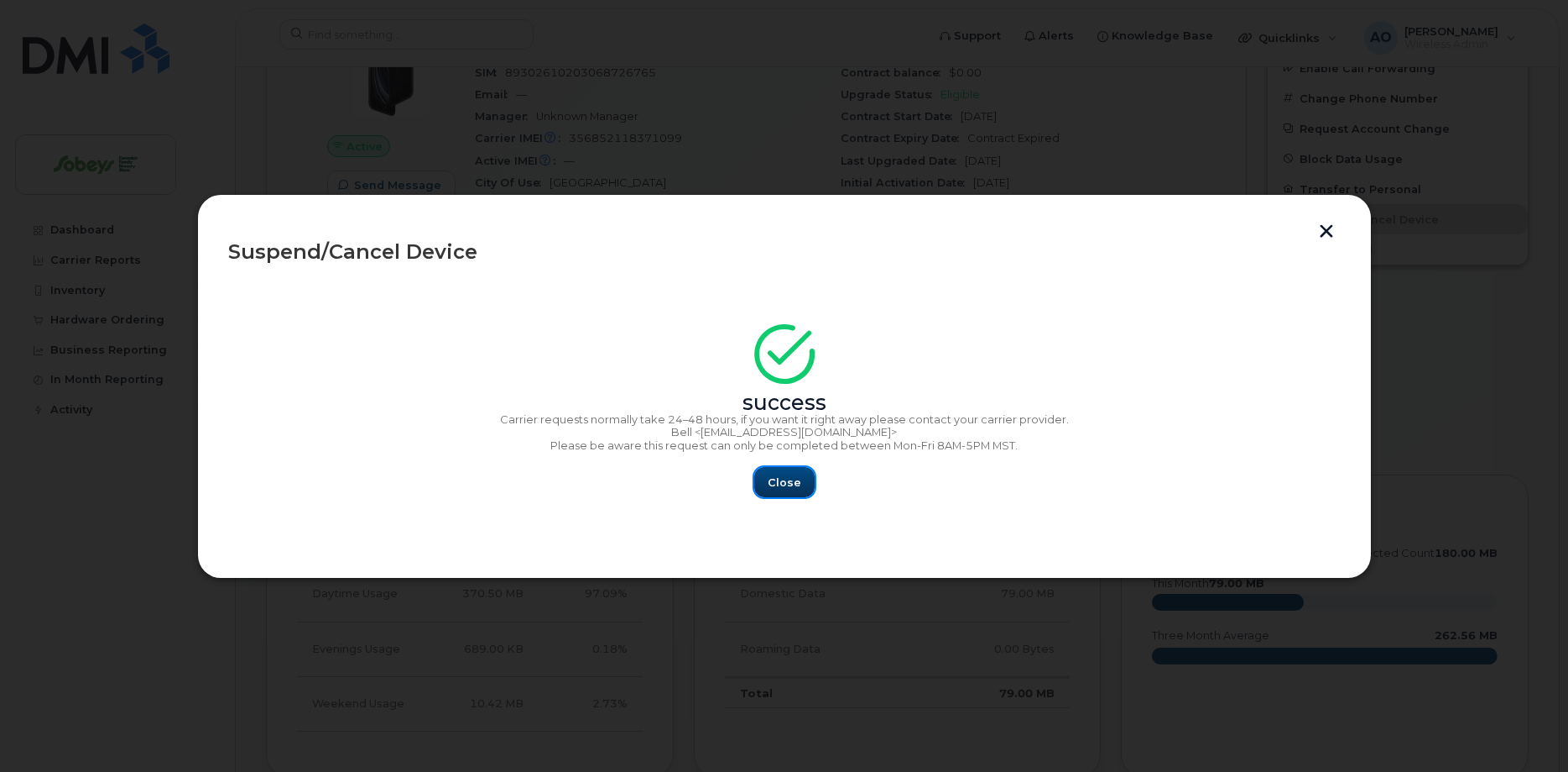
click at [785, 488] on span "Close" at bounding box center [785, 482] width 34 height 16
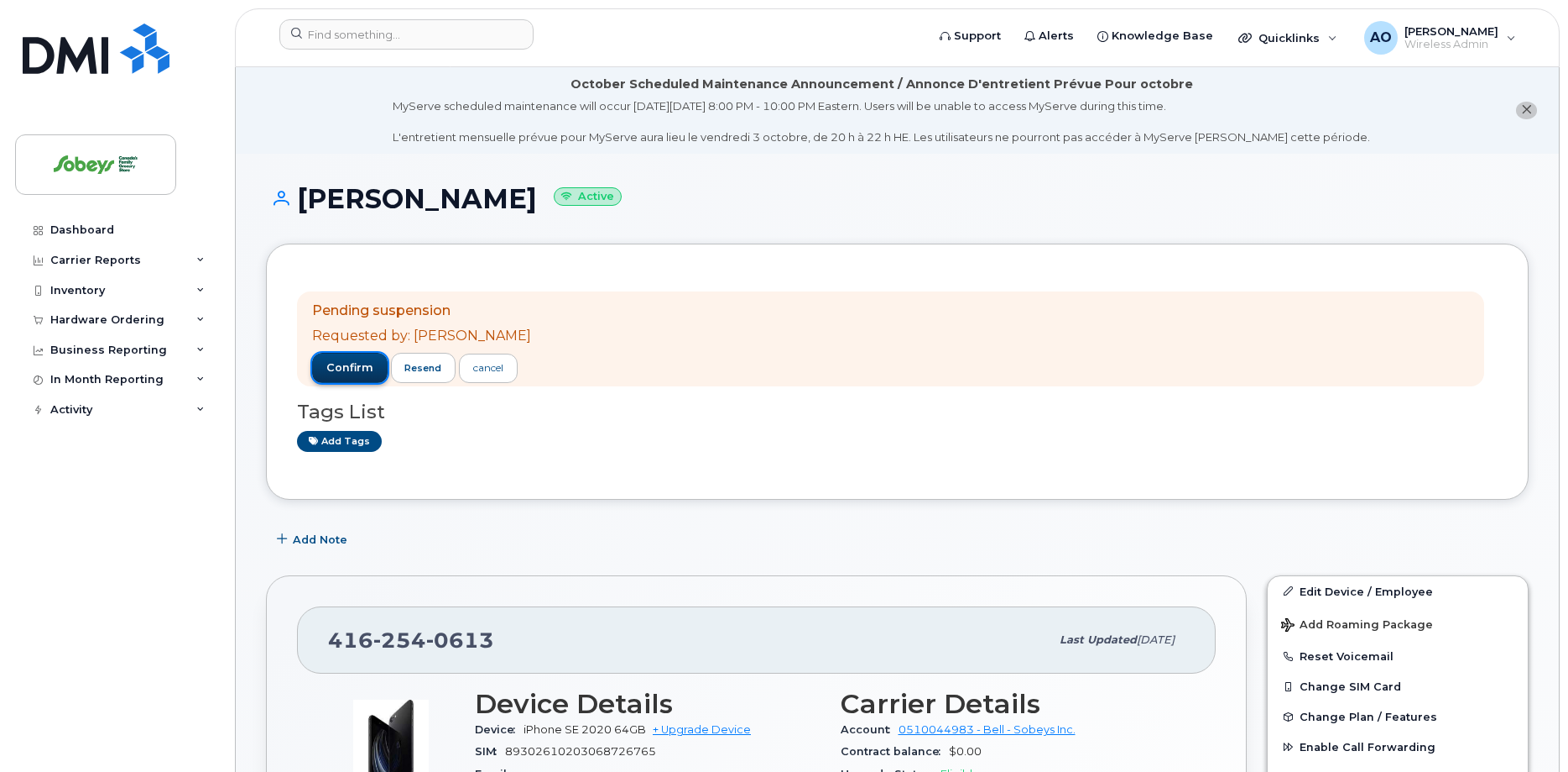
click at [342, 371] on span "confirm" at bounding box center [350, 368] width 47 height 15
